Goal: Task Accomplishment & Management: Complete application form

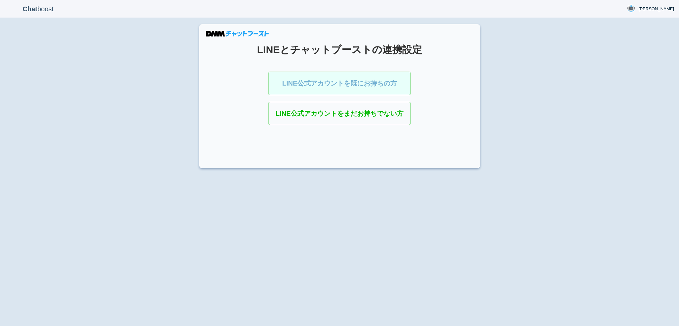
click at [326, 81] on link "LINE公式アカウントを既にお持ちの方" at bounding box center [339, 84] width 142 height 24
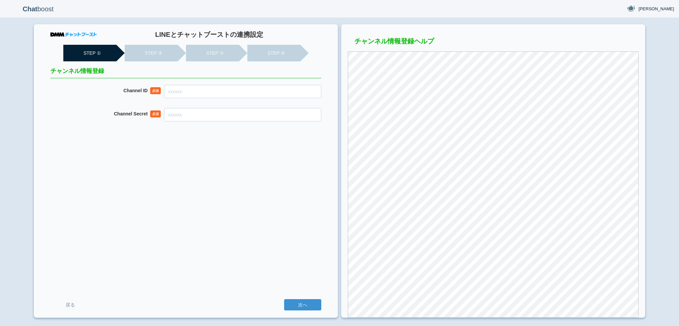
click at [226, 94] on input "Channel ID" at bounding box center [242, 91] width 157 height 13
paste input "2007955963"
type input "2007955963"
paste input "7ff45f48aa9e638c5cec4b43776bcdd9"
type input "7ff45f48aa9e638c5cec4b43776bcdd9"
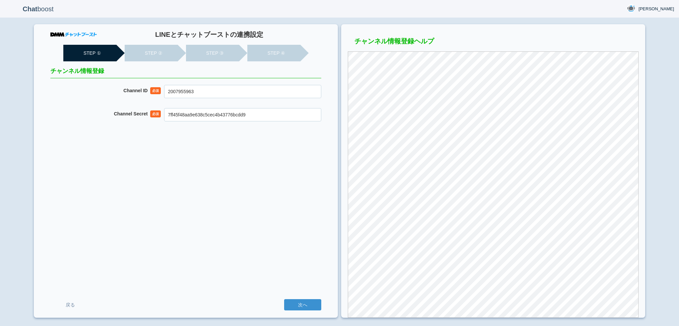
click at [284, 299] on input "次へ" at bounding box center [302, 304] width 37 height 11
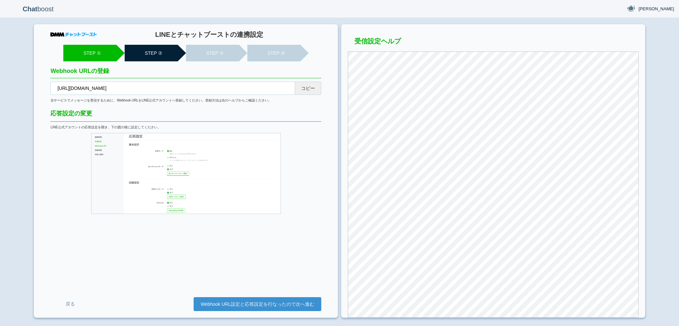
click at [310, 84] on button "コピー" at bounding box center [308, 88] width 27 height 13
click at [263, 299] on link "Webhook URL設定と応答設定を行なったので次へ進む" at bounding box center [258, 304] width 128 height 14
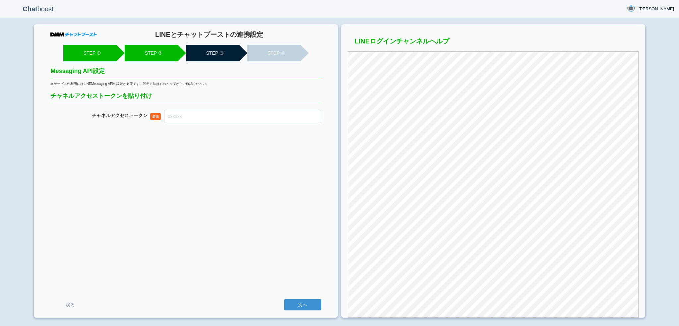
click at [250, 118] on input "チャネル アクセストークン" at bounding box center [242, 116] width 157 height 13
paste input "Pu+0CC3EHWfCxm3wRrQbGXx8eOsd85eHm977yUtaP9142pVpd2wRmtpztRQrs9kduzawEwdNZpICTmG…"
type input "Pu+0CC3EHWfCxm3wRrQbGXx8eOsd85eHm977yUtaP9142pVpd2wRmtpztRQrs9kduzawEwdNZpICTmG…"
click at [284, 299] on input "次へ" at bounding box center [302, 304] width 37 height 11
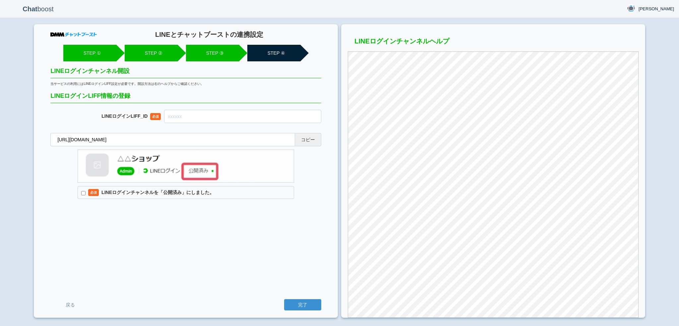
click at [314, 134] on button "コピー" at bounding box center [308, 139] width 27 height 13
click at [74, 301] on link "戻る" at bounding box center [70, 305] width 40 height 12
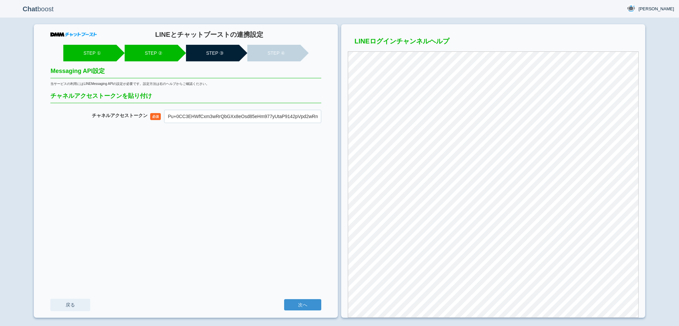
click at [74, 304] on link "戻る" at bounding box center [70, 305] width 40 height 12
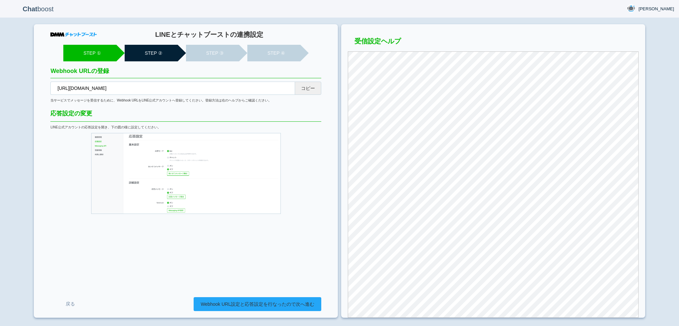
click at [250, 304] on link "Webhook URL設定と応答設定を行なったので次へ進む" at bounding box center [258, 304] width 128 height 14
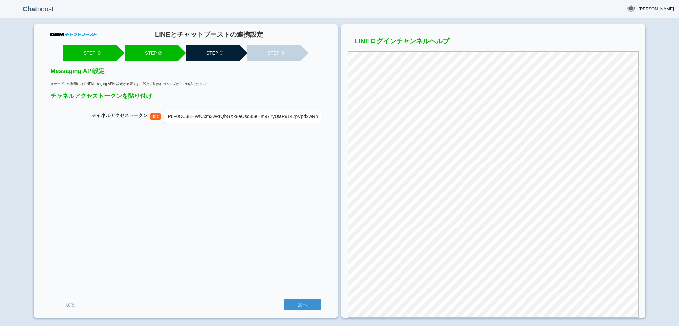
click at [264, 118] on input "Pu+0CC3EHWfCxm3wRrQbGXx8eOsd85eHm977yUtaP9142pVpd2wRmtpztRQrs9kduzawEwdNZpICTmG…" at bounding box center [242, 116] width 157 height 13
paste input "Pu+0CC3EHWfCxm3wRrQbGXx8eOsd85eHm977yUtaP9142pVpd2wRmtpztRQrs9kduzawEwdNZpICTmG…"
type input "Pu+0CC3EHWfCxm3wRrQbGXx8eOsd85eHm977yUtaP9142pVpd2wRmtpztRQrs9kduzawEwdNZpICTmG…"
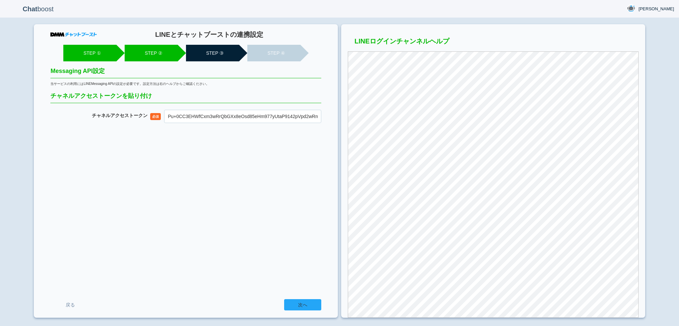
click at [305, 303] on input "次へ" at bounding box center [302, 304] width 37 height 11
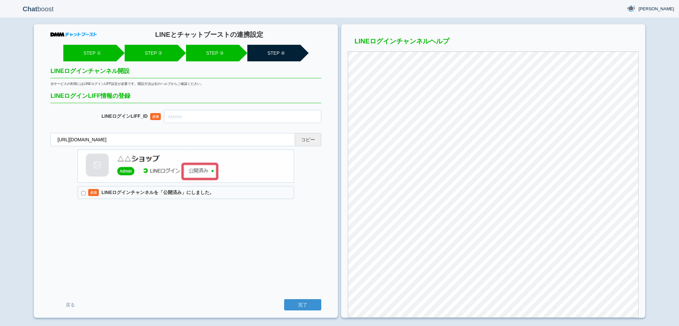
click at [305, 138] on button "コピー" at bounding box center [308, 139] width 27 height 13
click at [187, 121] on input "text" at bounding box center [242, 116] width 157 height 13
paste input "2007956008-wrdNRpl3"
type input "2007956008-wrdNRpl3"
click at [168, 193] on label "必須 LINEログインチャンネルを「公開済み」にしました。" at bounding box center [186, 192] width 216 height 13
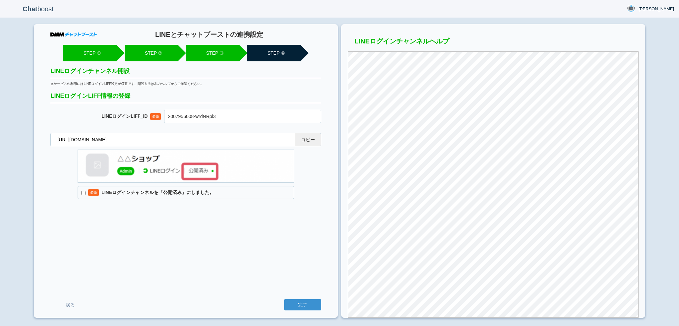
click at [86, 193] on input "必須 LINEログインチャンネルを「公開済み」にしました。" at bounding box center [83, 193] width 4 height 4
checkbox input "true"
click at [301, 305] on input "完了" at bounding box center [302, 304] width 37 height 11
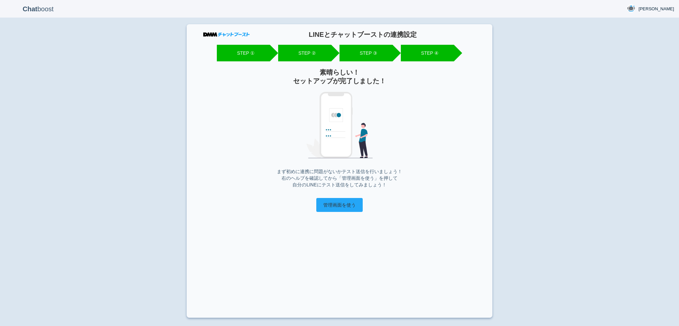
click at [336, 203] on input "管理画面を使う" at bounding box center [339, 205] width 46 height 14
